Goal: Entertainment & Leisure: Consume media (video, audio)

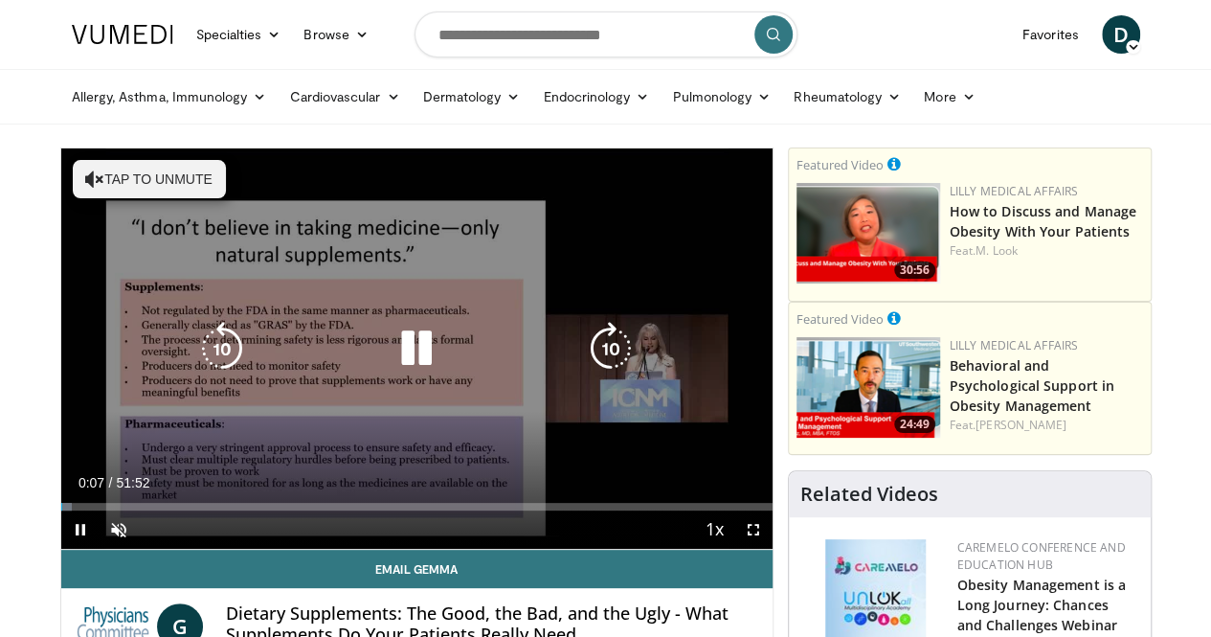
click at [121, 177] on button "Tap to unmute" at bounding box center [149, 179] width 153 height 38
click at [664, 485] on div "10 seconds Tap to unmute" at bounding box center [416, 348] width 711 height 400
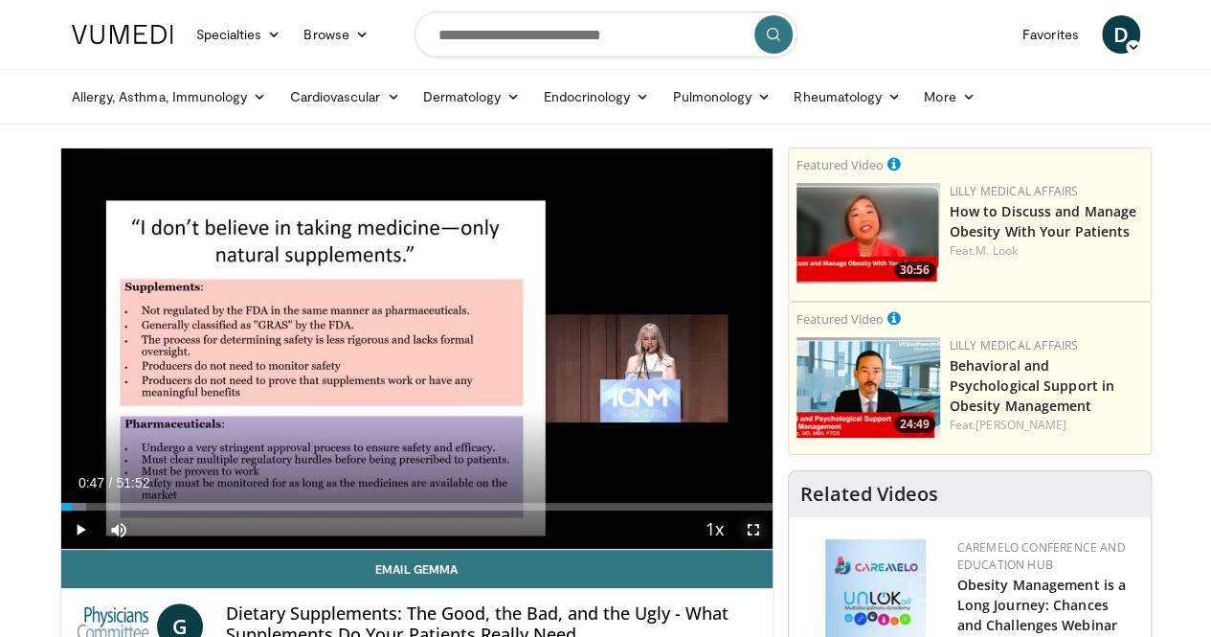
click at [767, 549] on span "Video Player" at bounding box center [753, 529] width 38 height 38
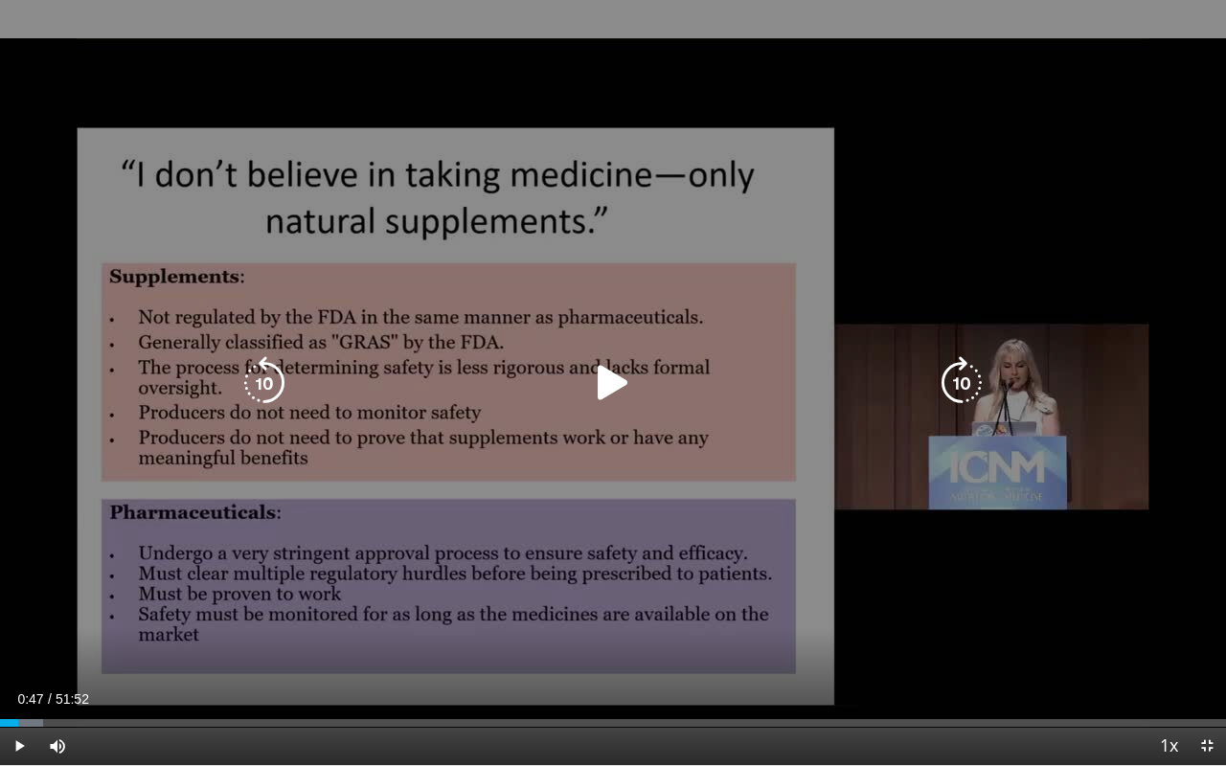
click at [599, 383] on icon "Video Player" at bounding box center [613, 383] width 54 height 54
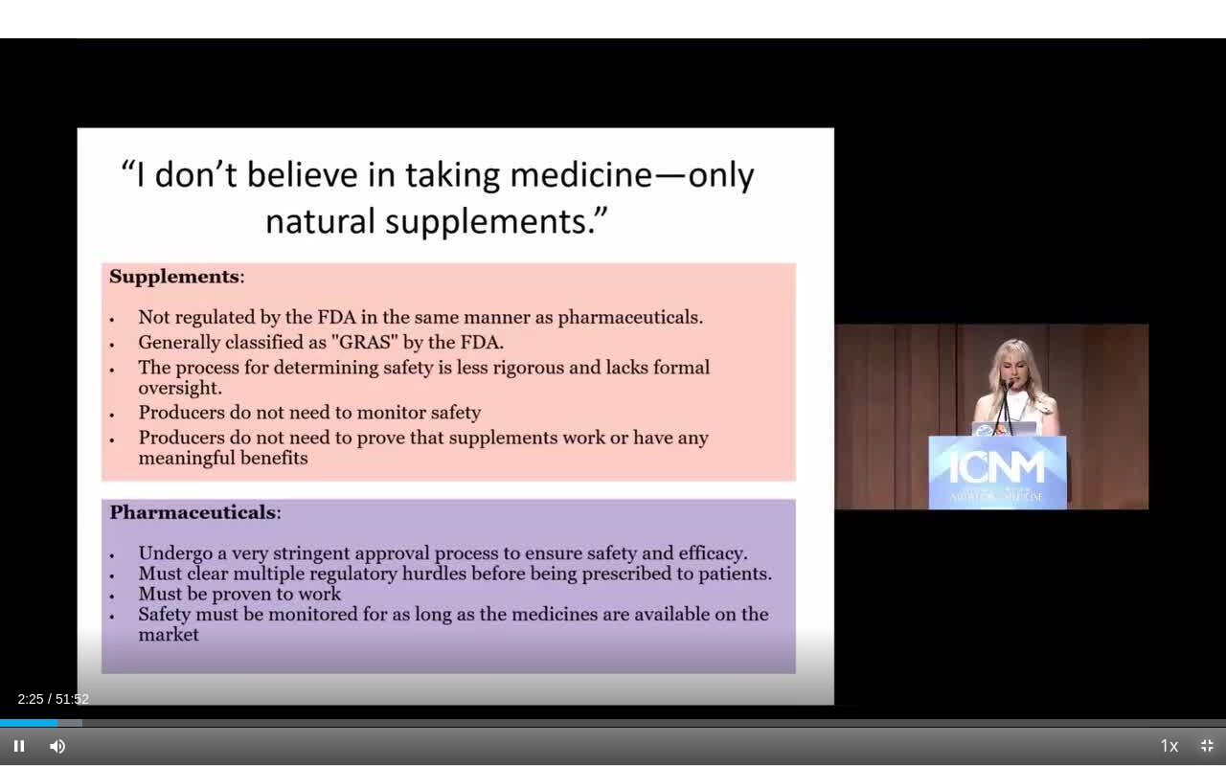
click at [1204, 636] on span "Video Player" at bounding box center [1206, 746] width 38 height 38
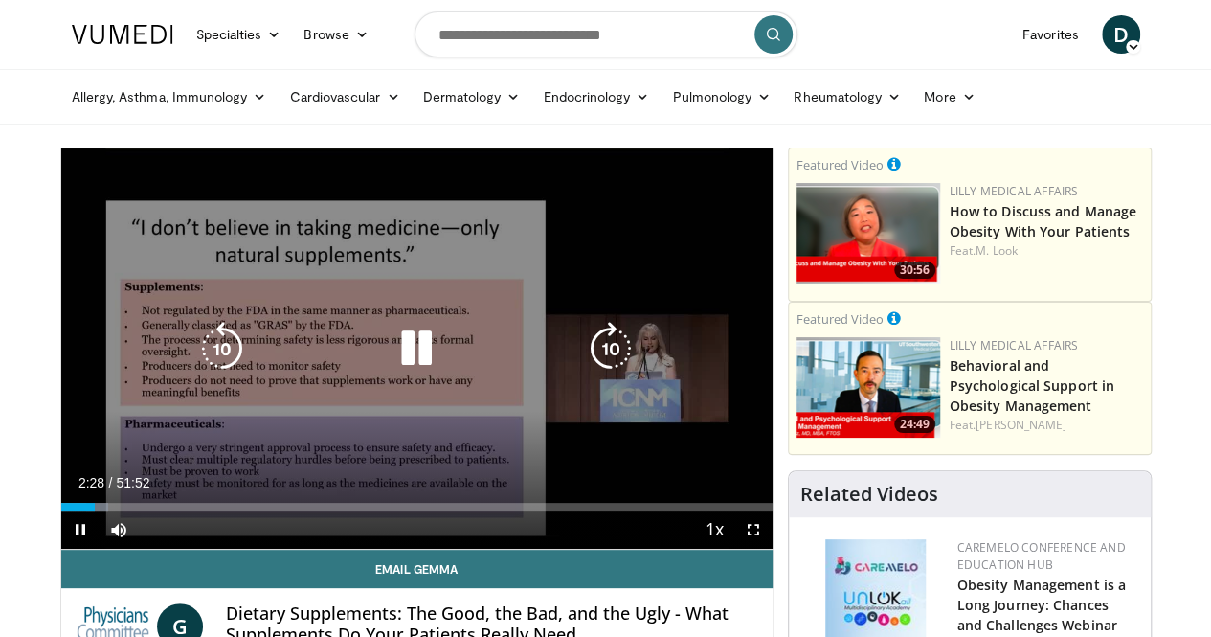
click at [402, 364] on icon "Video Player" at bounding box center [417, 349] width 54 height 54
